Goal: Communication & Community: Answer question/provide support

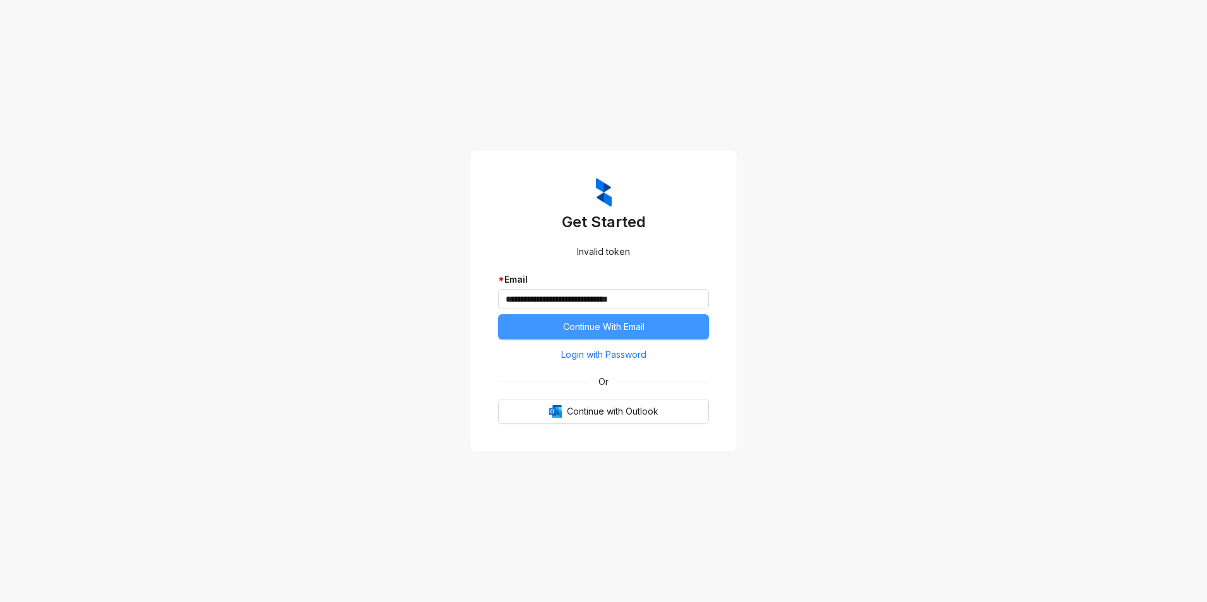
click at [601, 320] on span "Continue With Email" at bounding box center [603, 327] width 81 height 14
click at [599, 330] on span "Continue With Email" at bounding box center [603, 327] width 81 height 14
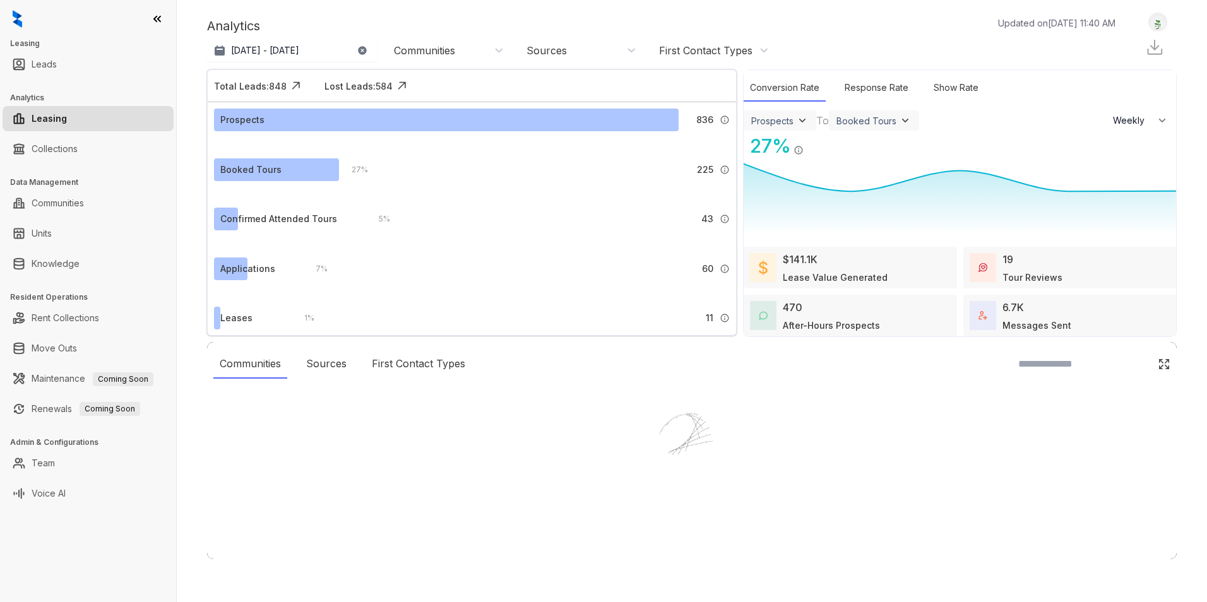
select select "******"
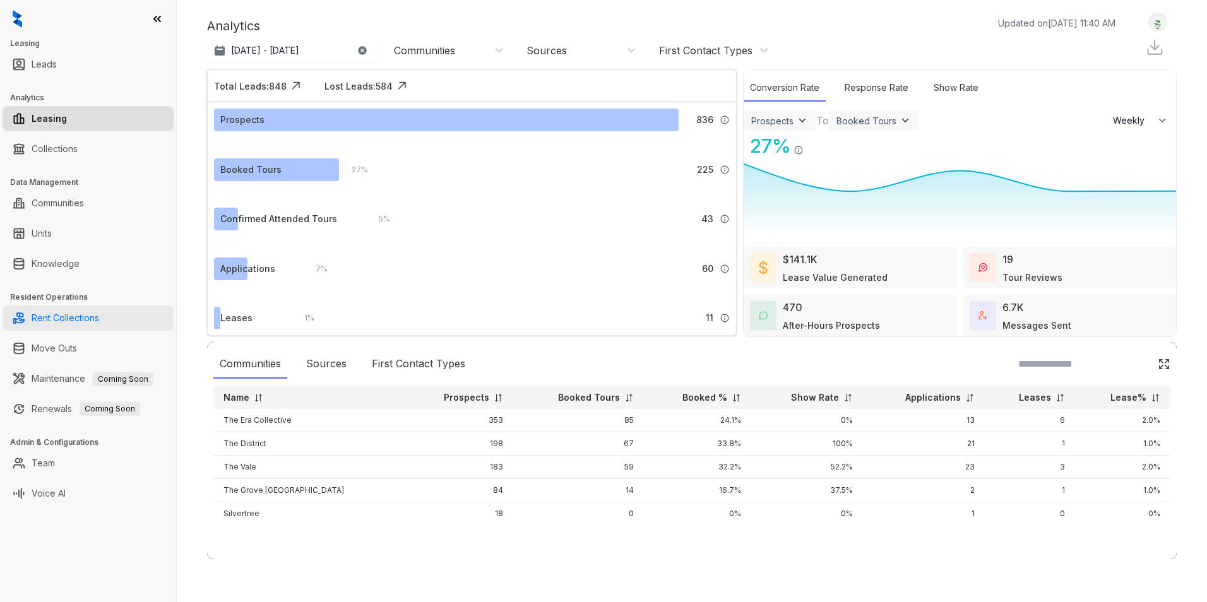
click at [57, 320] on link "Rent Collections" at bounding box center [66, 318] width 68 height 25
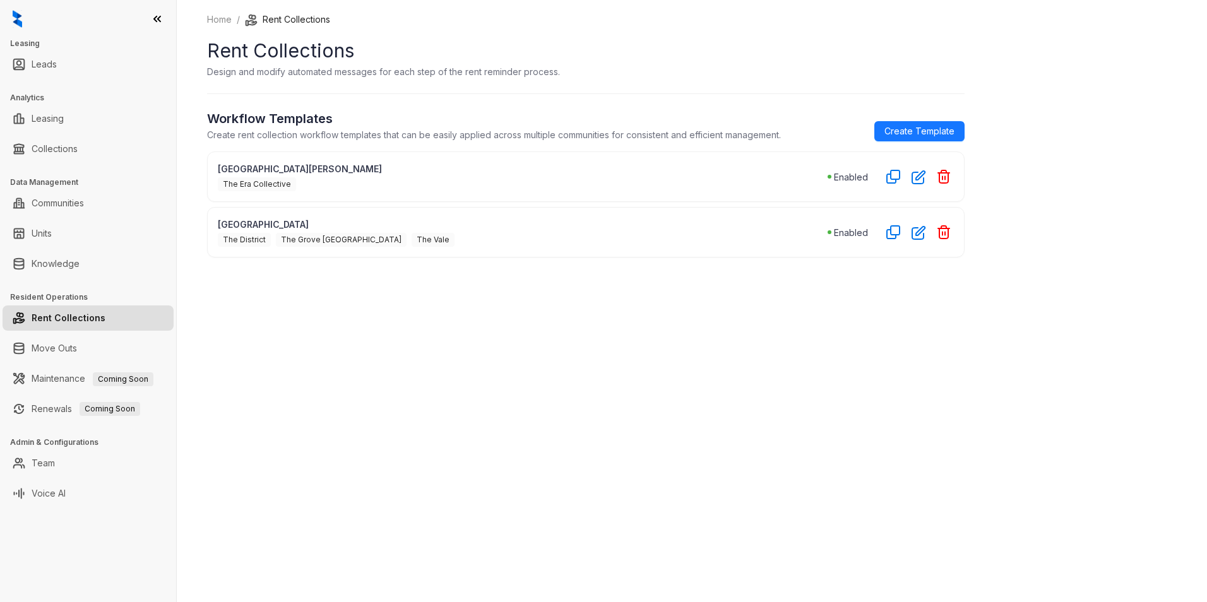
click at [251, 182] on span "The Era Collective" at bounding box center [257, 184] width 78 height 14
click at [614, 442] on div "Home / Rent Collections Rent Collections Design and modify automated messages f…" at bounding box center [692, 301] width 1031 height 602
click at [51, 151] on link "Collections" at bounding box center [55, 148] width 46 height 25
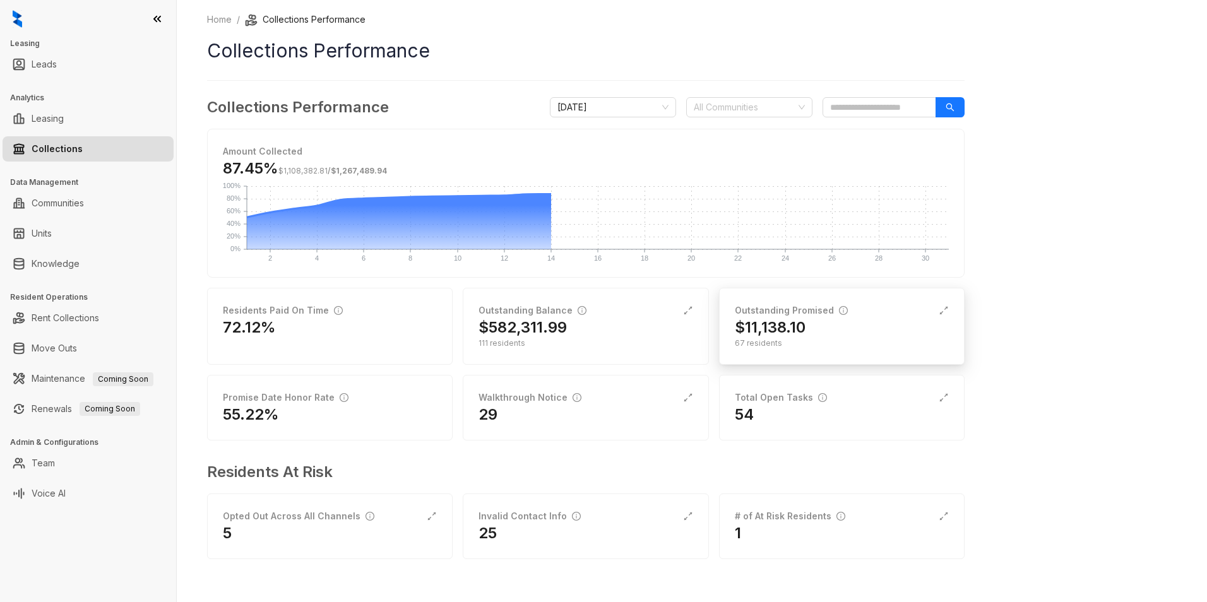
click at [780, 308] on div "Outstanding Promised" at bounding box center [791, 311] width 113 height 14
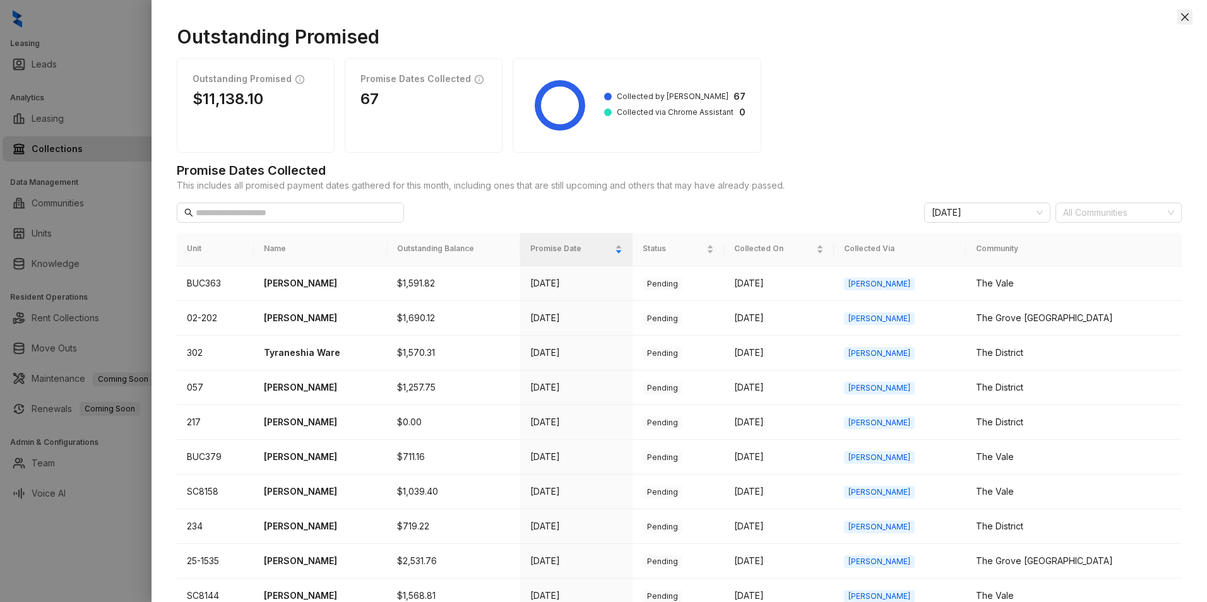
click at [1186, 21] on icon "close" at bounding box center [1185, 17] width 10 height 10
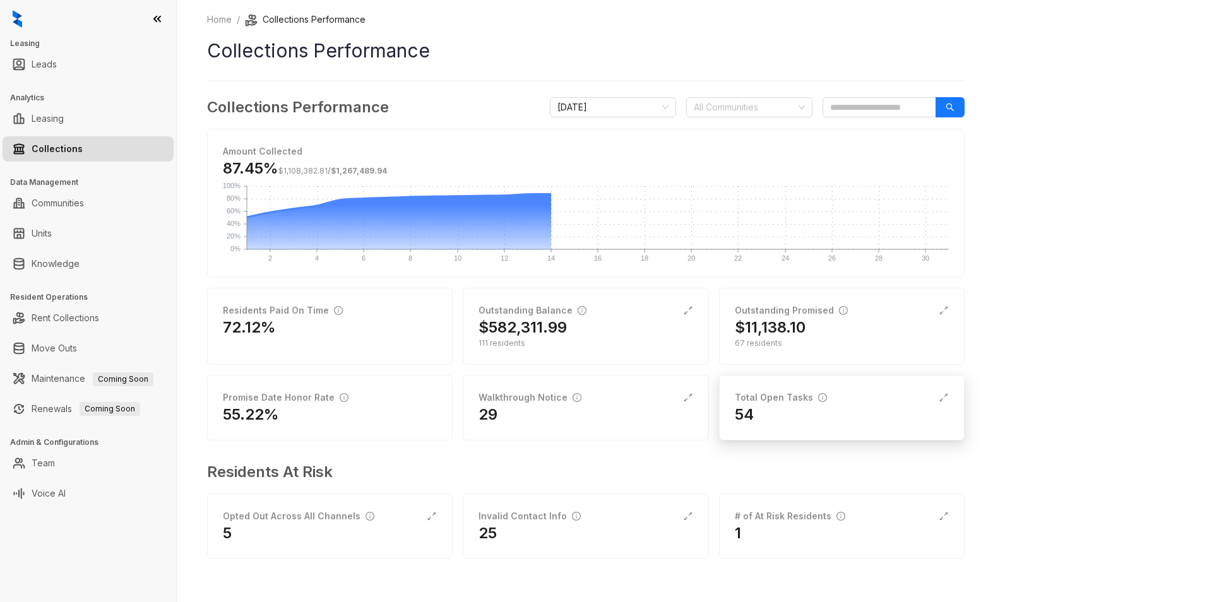
click at [798, 405] on div "54" at bounding box center [842, 415] width 214 height 20
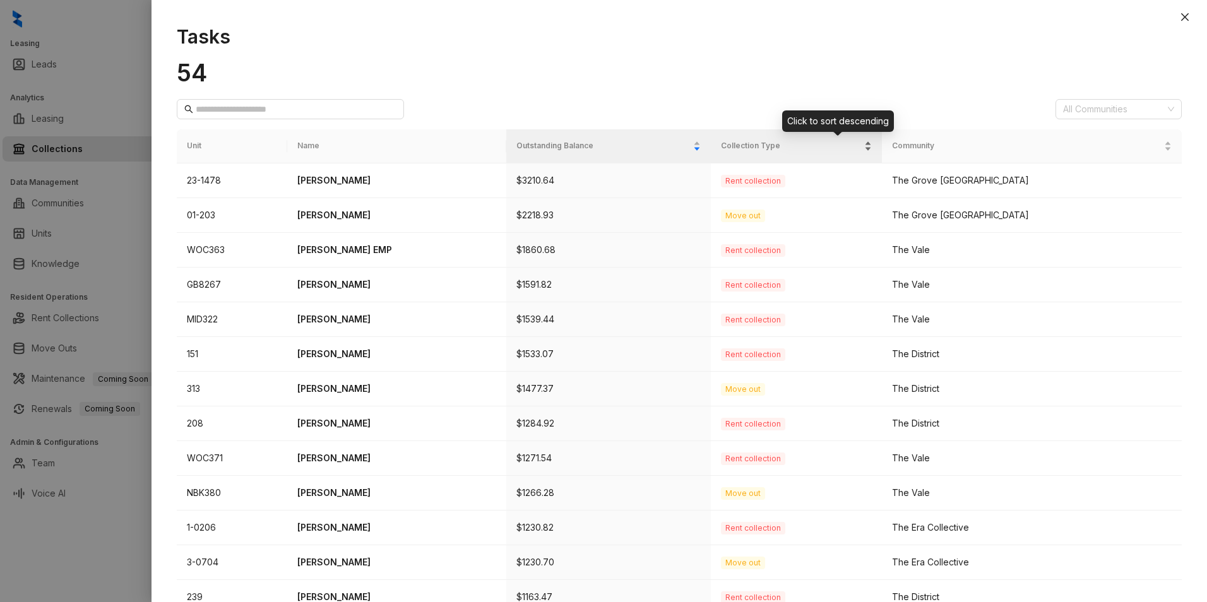
click at [787, 145] on span "Collection Type" at bounding box center [791, 146] width 141 height 12
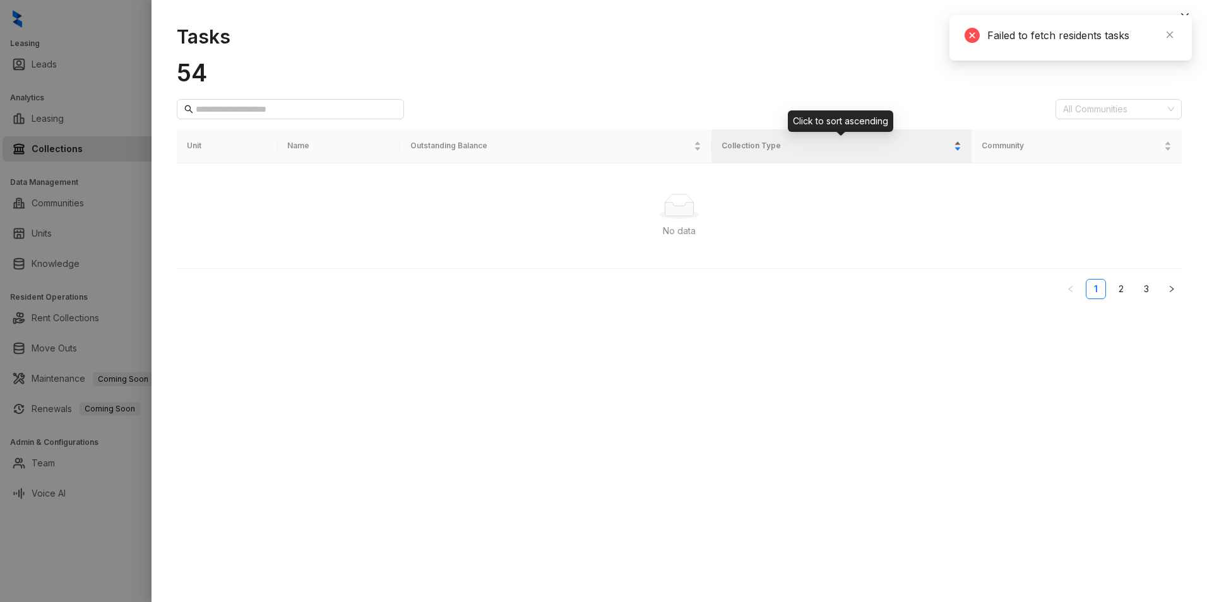
click at [951, 146] on div "Collection Type" at bounding box center [842, 146] width 240 height 13
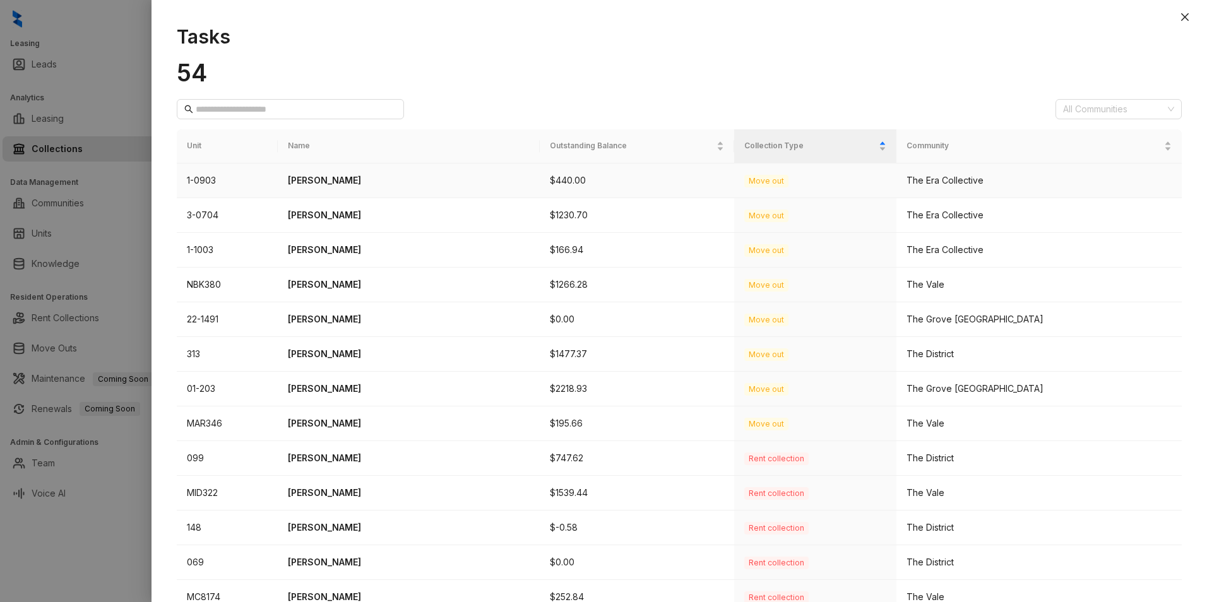
click at [319, 177] on p "Gail Kelly" at bounding box center [409, 181] width 242 height 14
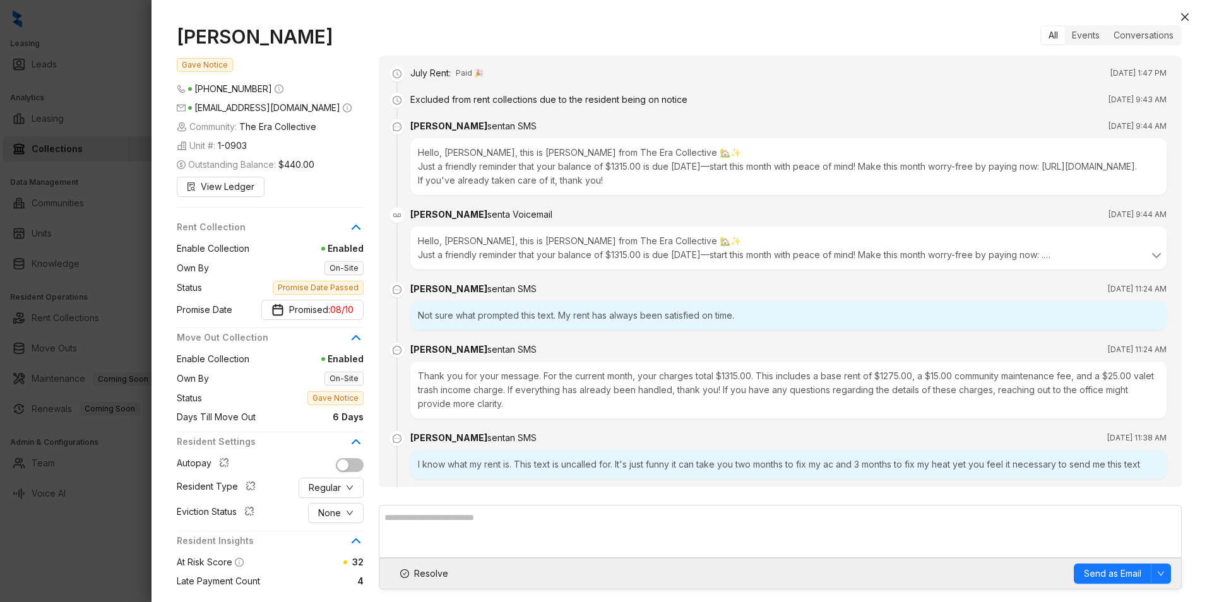
scroll to position [1254, 0]
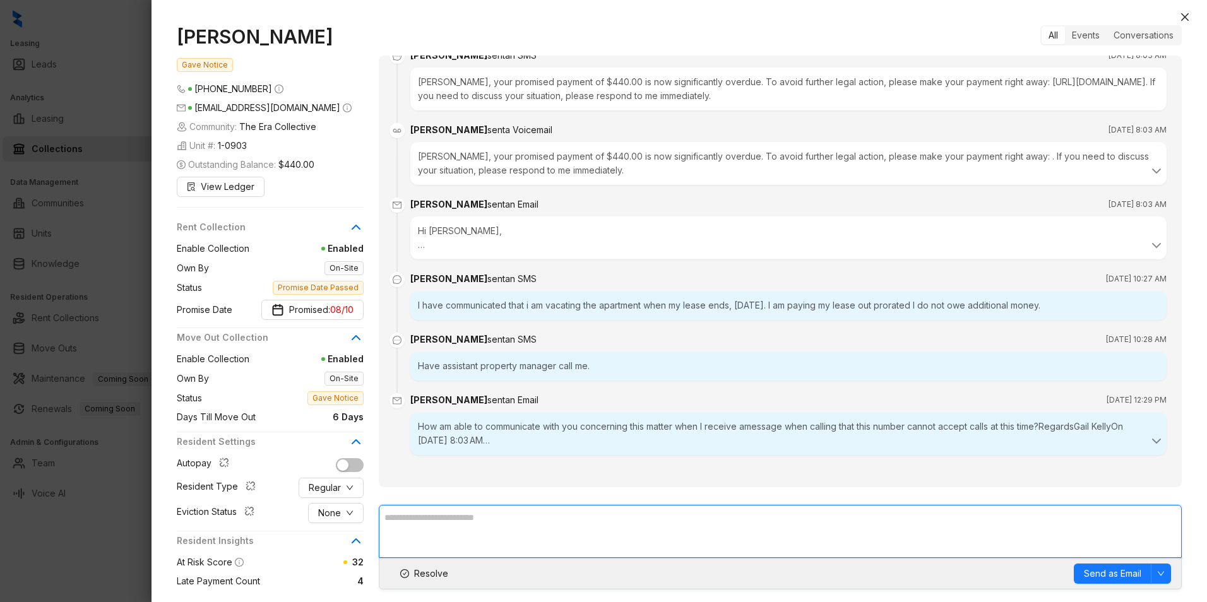
click at [614, 537] on textarea at bounding box center [780, 531] width 803 height 53
type textarea "*"
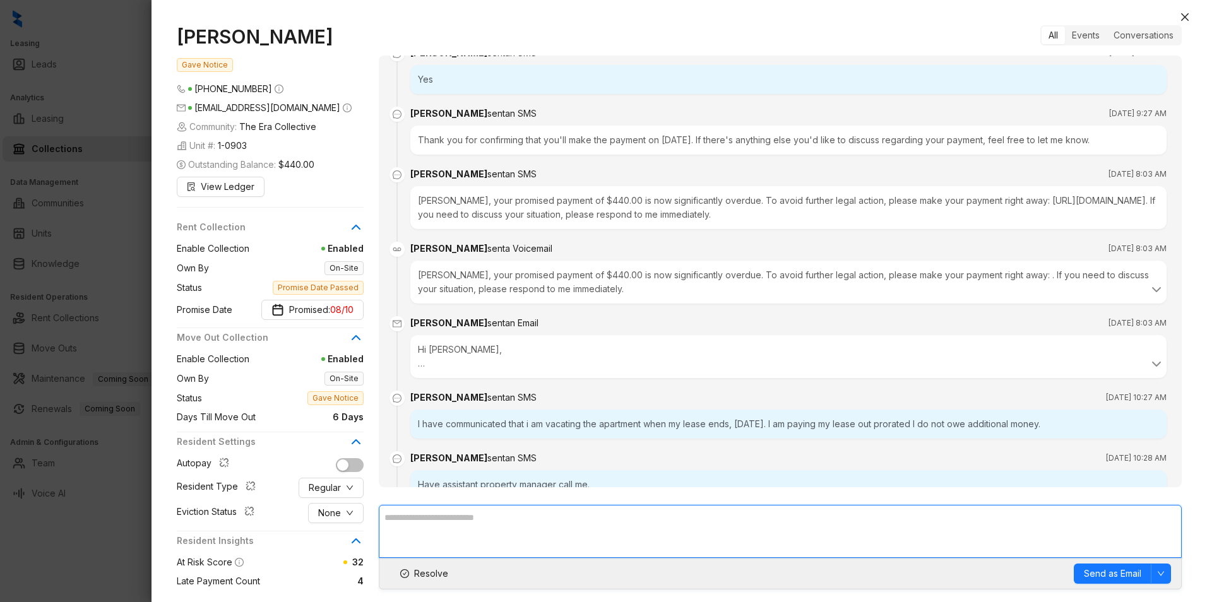
scroll to position [749, 0]
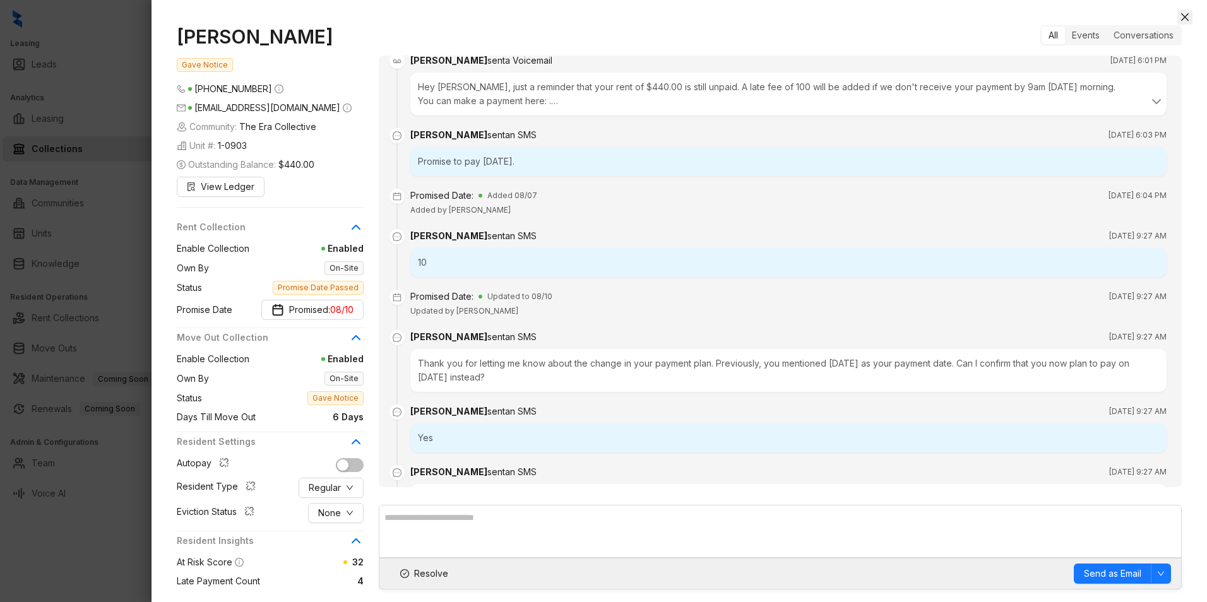
click at [1186, 14] on icon "close" at bounding box center [1185, 17] width 10 height 10
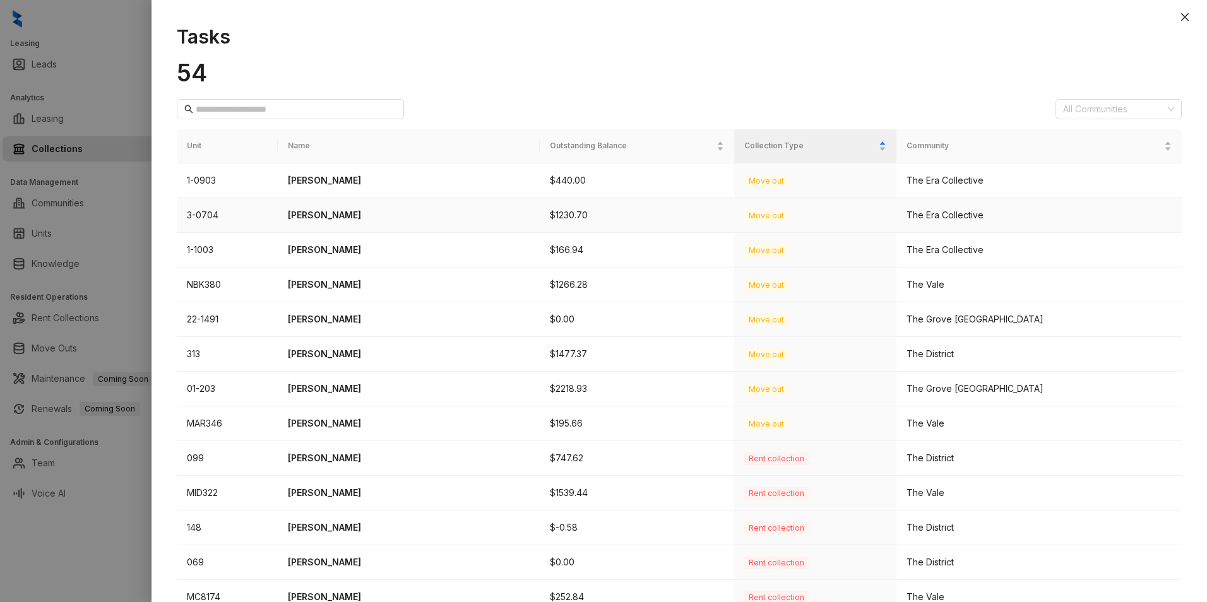
click at [342, 214] on p "Tedaria Crawford" at bounding box center [409, 215] width 242 height 14
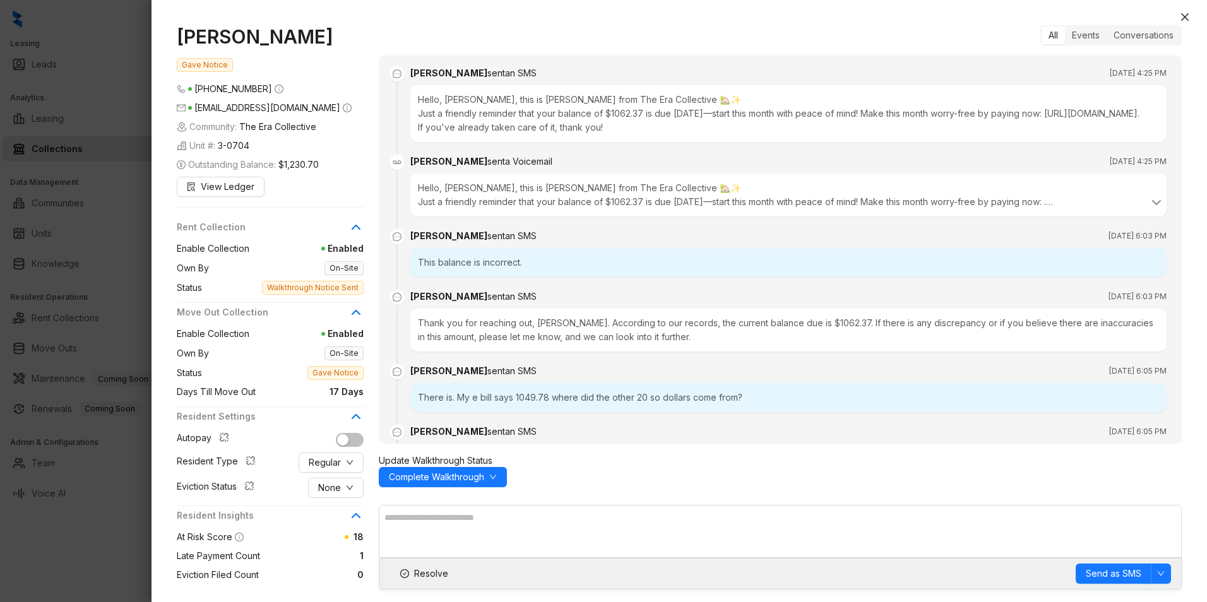
scroll to position [2023, 0]
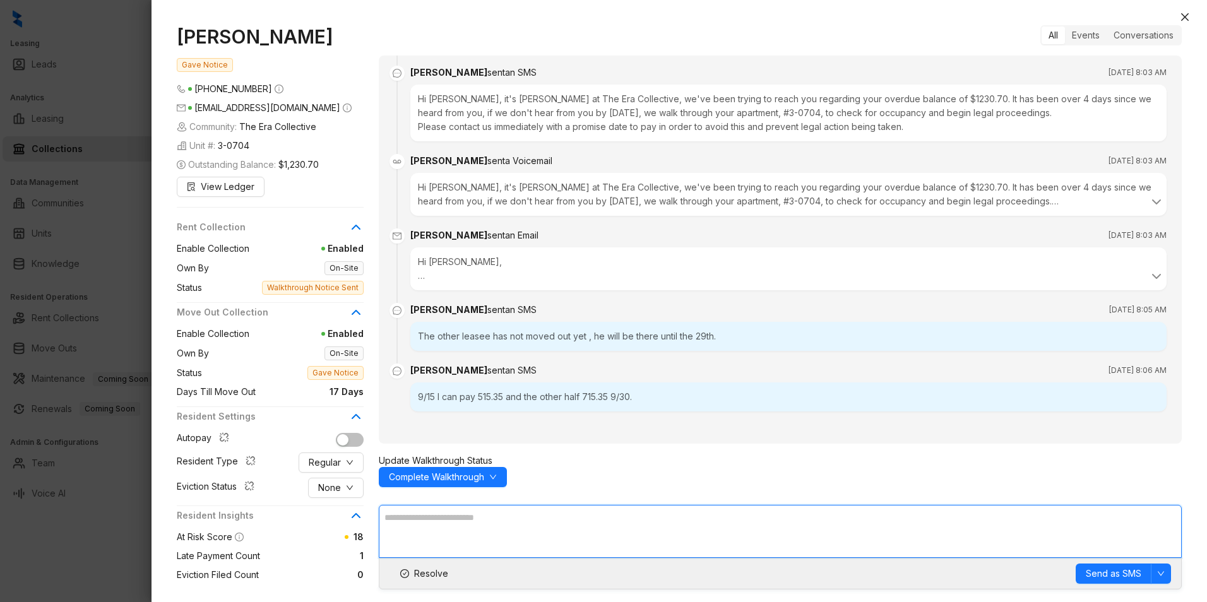
click at [622, 530] on textarea at bounding box center [780, 531] width 803 height 53
paste textarea "**********"
type textarea "**********"
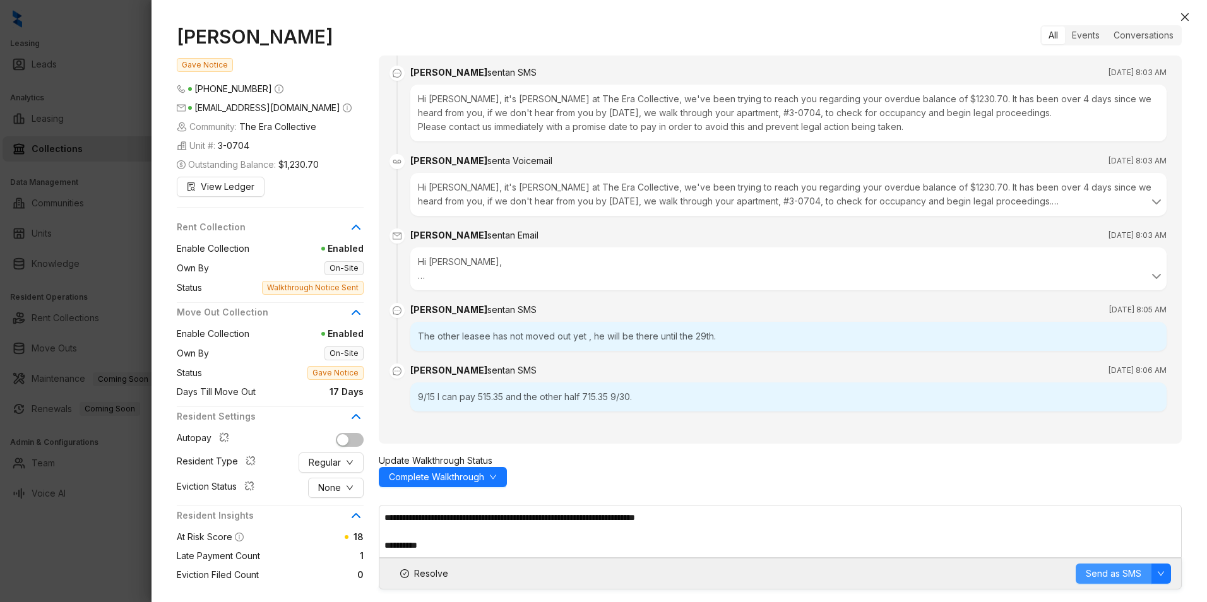
click at [1100, 568] on span "Send as SMS" at bounding box center [1114, 574] width 56 height 14
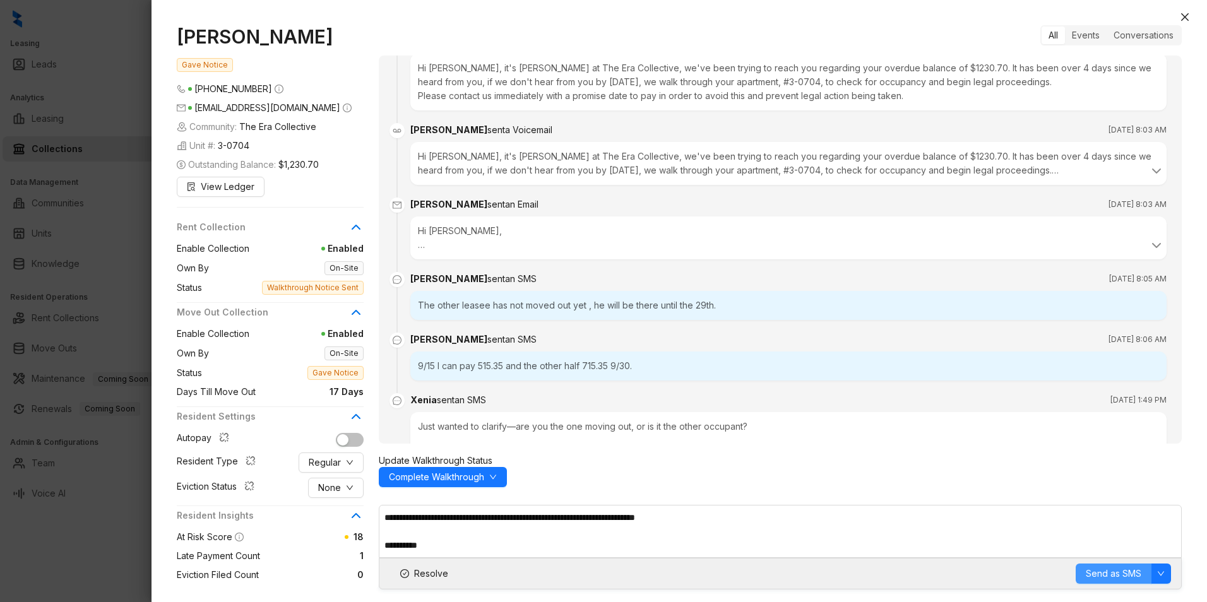
scroll to position [2112, 0]
